Goal: Information Seeking & Learning: Learn about a topic

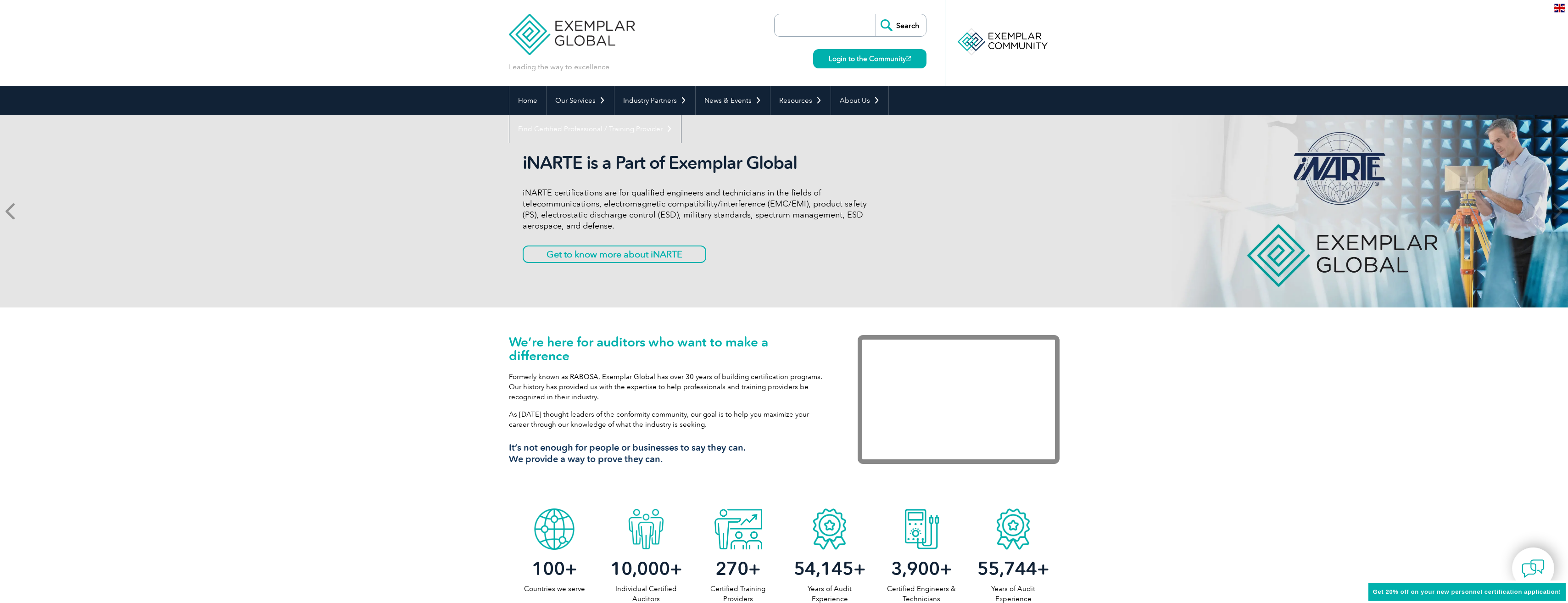
click at [16, 211] on icon at bounding box center [11, 211] width 12 height 0
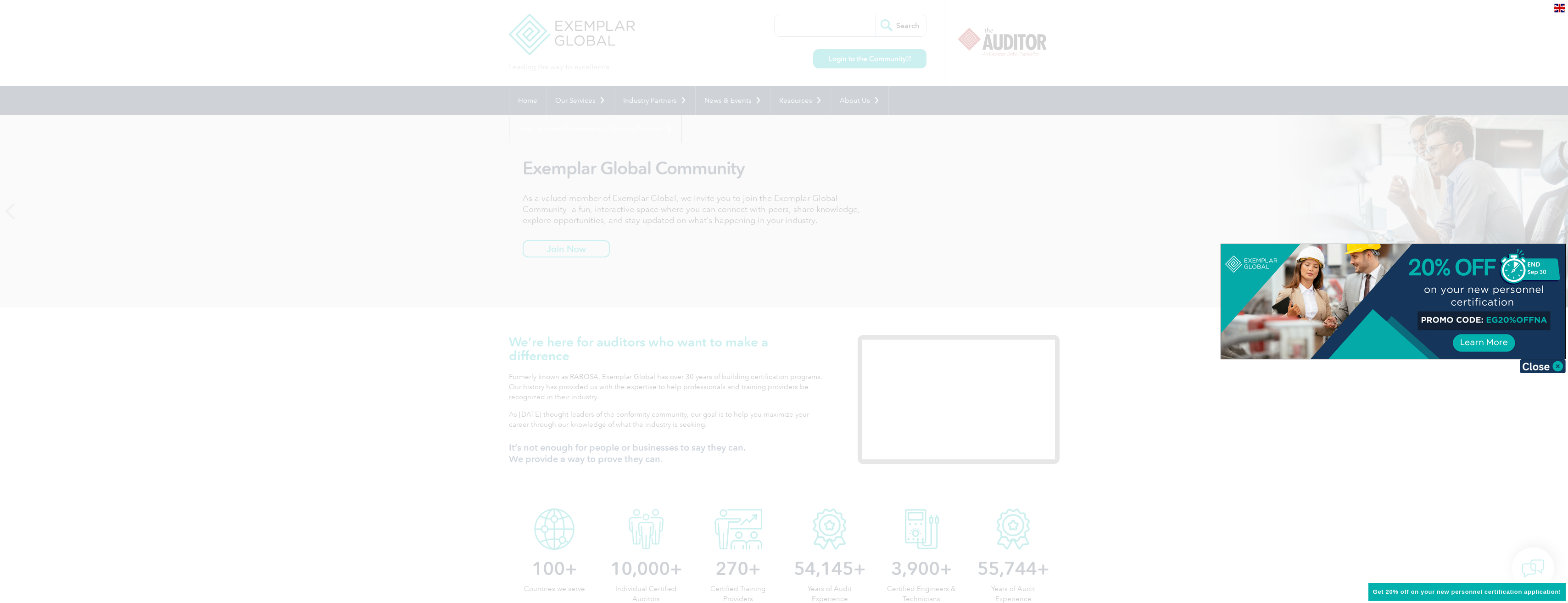
click at [380, 398] on div at bounding box center [784, 301] width 1568 height 603
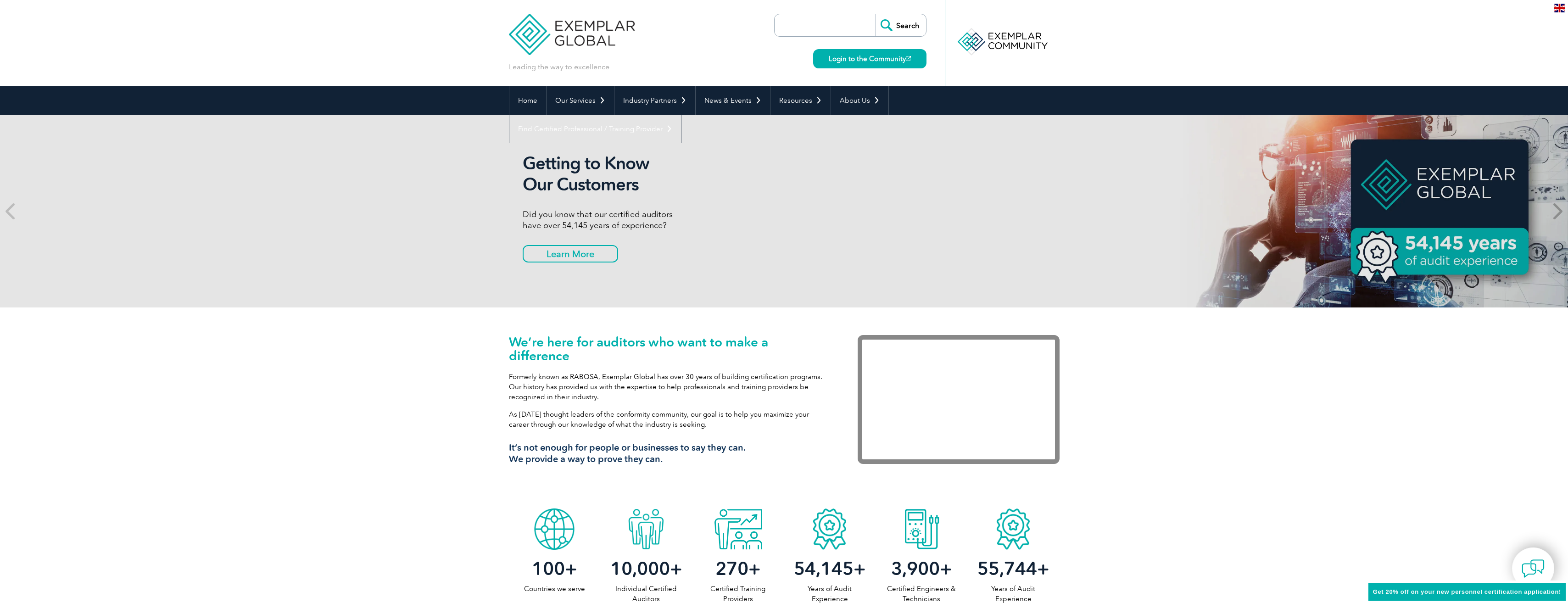
click at [1553, 211] on icon at bounding box center [1556, 211] width 12 height 0
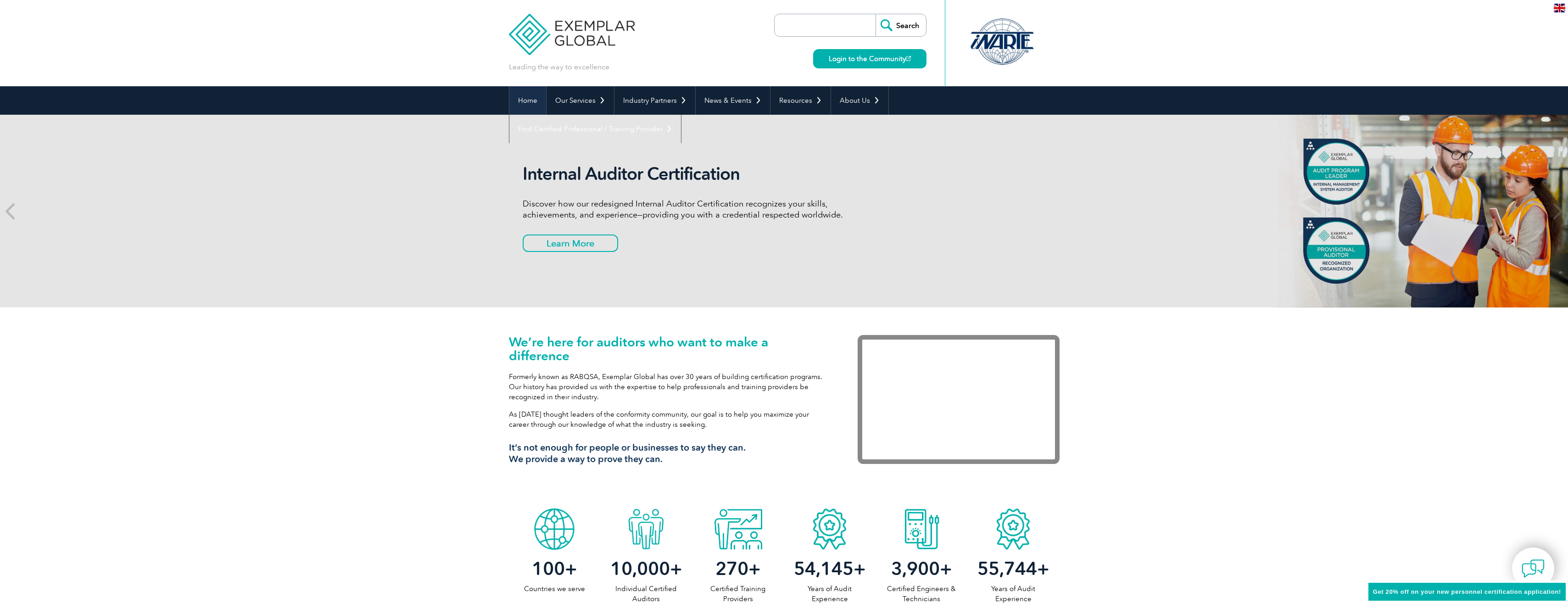
click at [529, 99] on link "Home" at bounding box center [528, 100] width 37 height 29
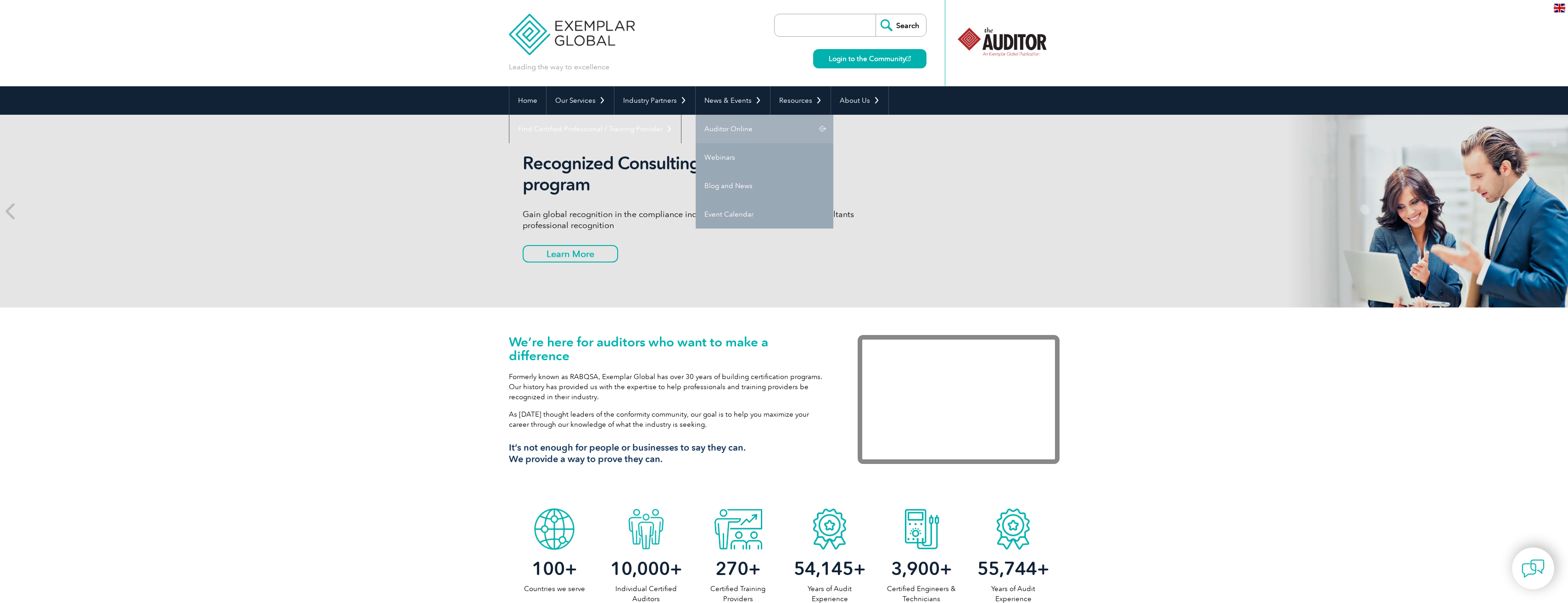
click at [716, 125] on link "Auditor Online" at bounding box center [765, 128] width 138 height 29
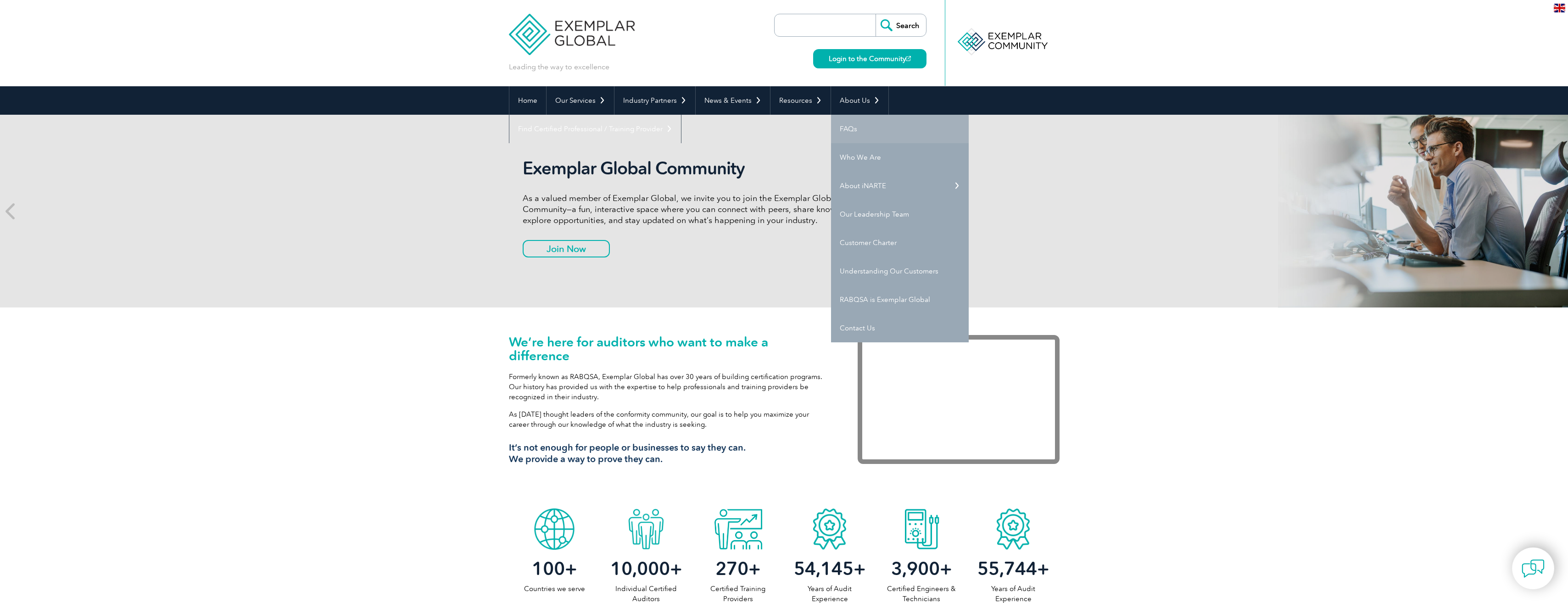
click at [852, 130] on link "FAQs" at bounding box center [900, 128] width 138 height 29
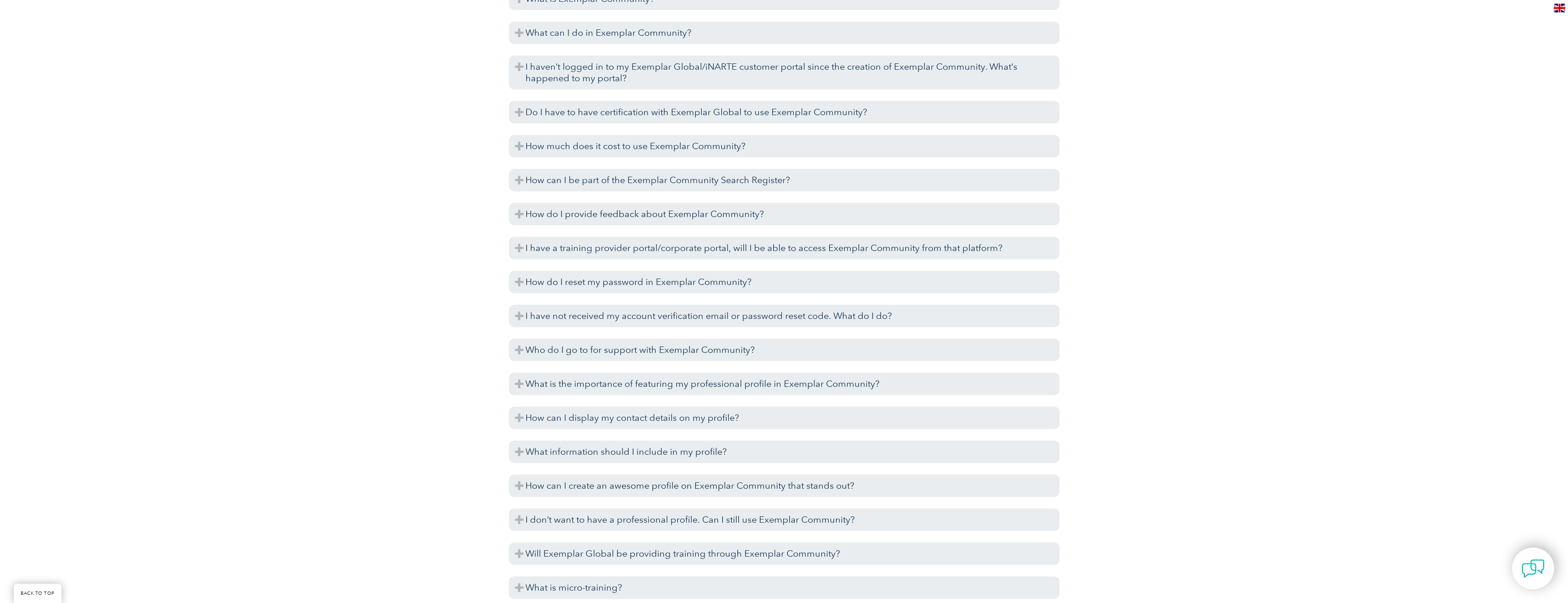
scroll to position [1514, 0]
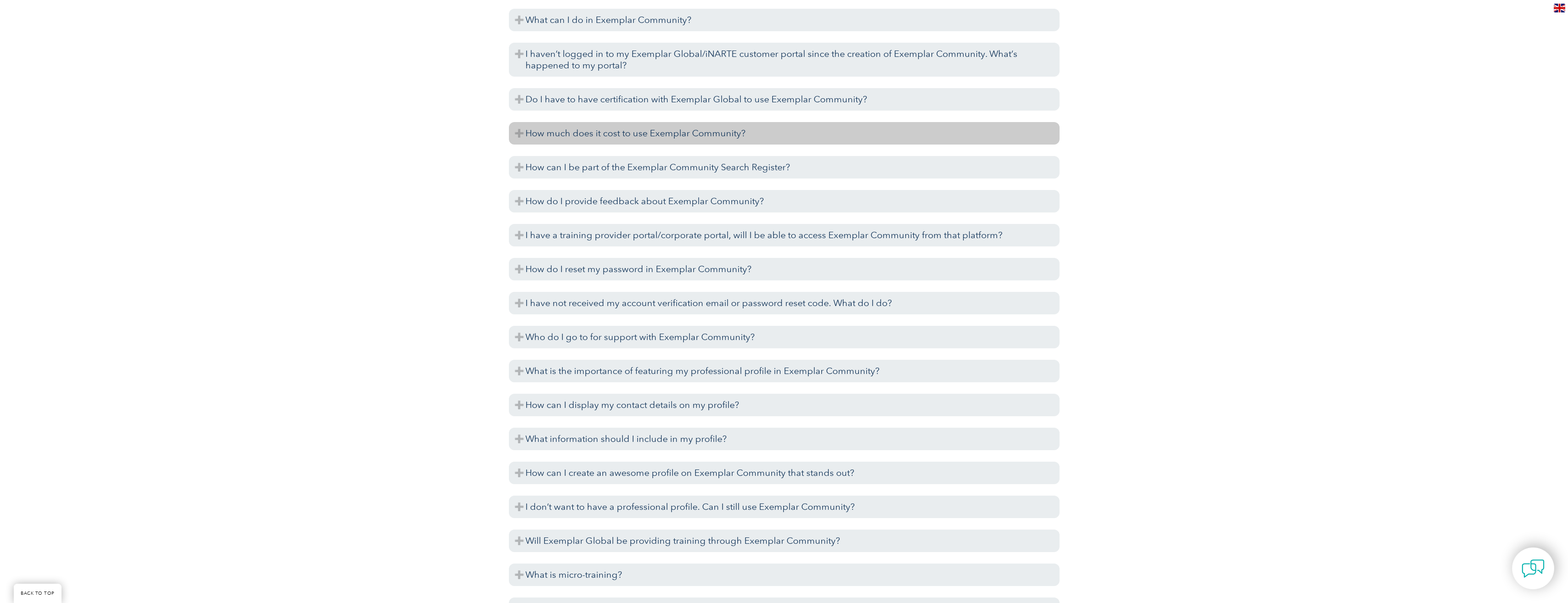
click at [682, 135] on h3 "How much does it cost to use Exemplar Community?" at bounding box center [784, 133] width 551 height 23
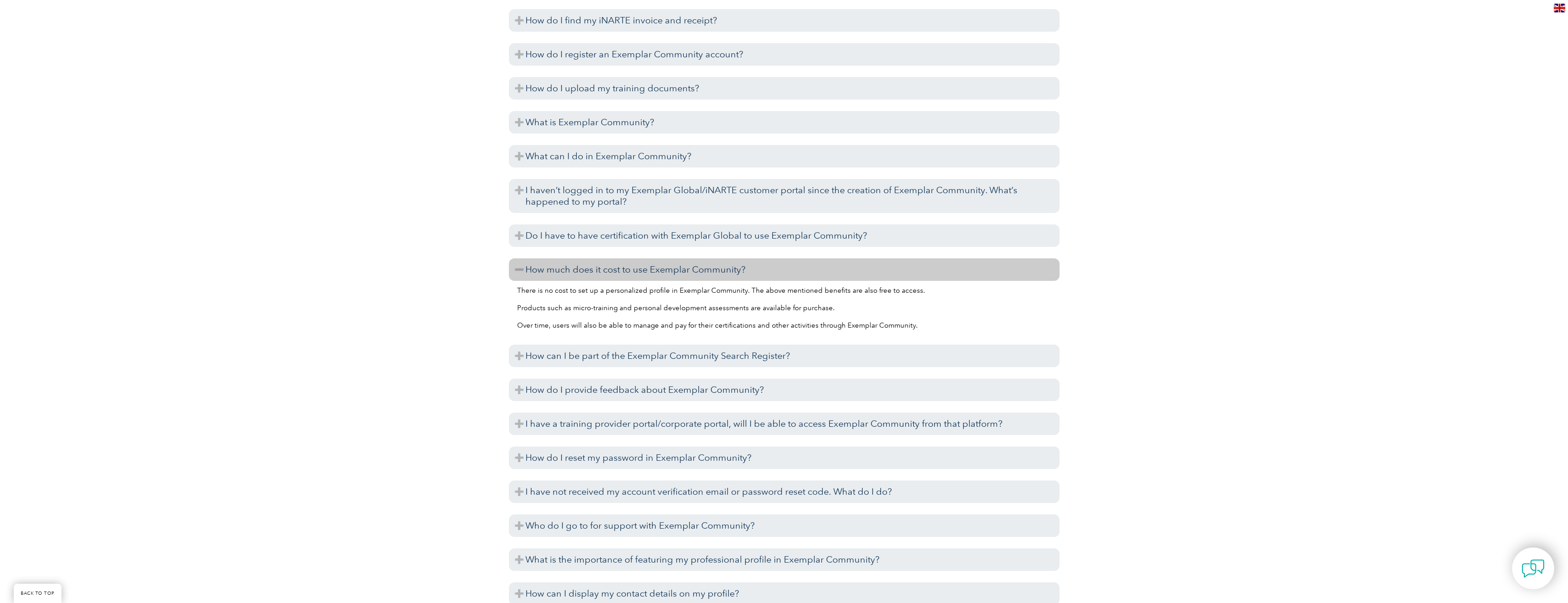
scroll to position [1376, 0]
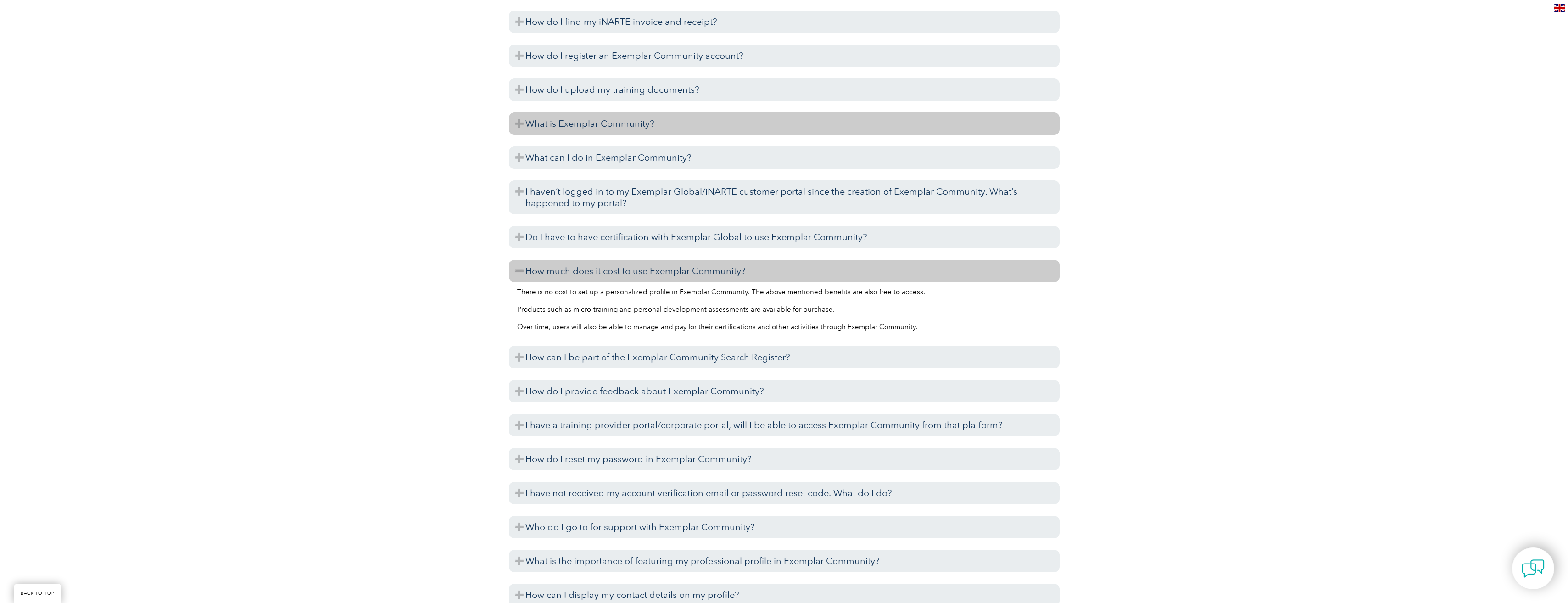
click at [635, 126] on h3 "What is Exemplar Community?" at bounding box center [784, 124] width 551 height 23
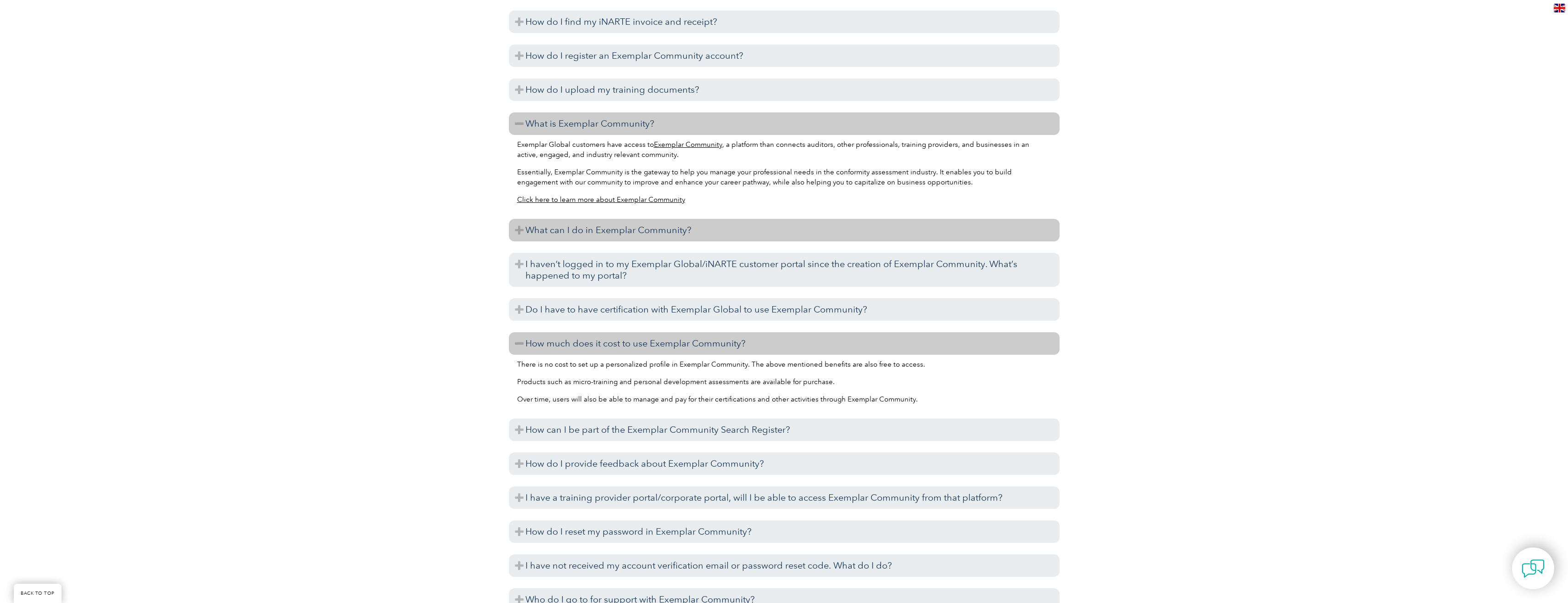
click at [562, 226] on h3 "What can I do in Exemplar Community?" at bounding box center [784, 230] width 551 height 23
